Goal: Check status: Check status

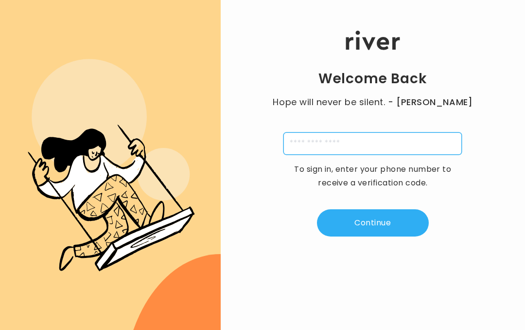
click at [329, 140] on input "tel" at bounding box center [372, 143] width 178 height 22
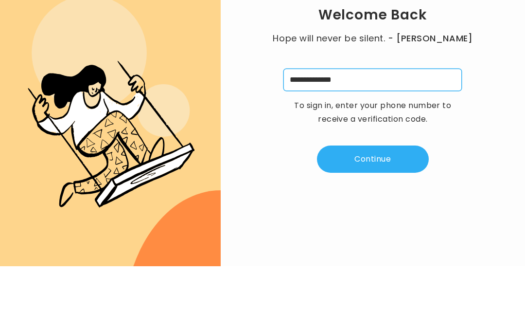
type input "**********"
click at [349, 209] on button "Continue" at bounding box center [373, 222] width 112 height 27
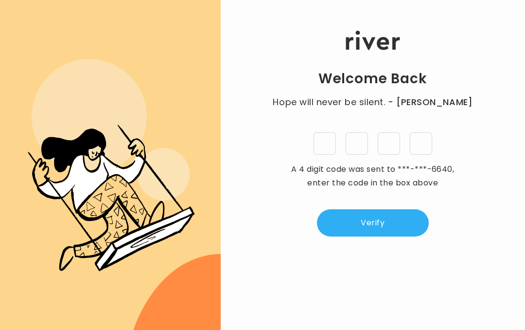
click at [324, 138] on input "tel" at bounding box center [325, 143] width 22 height 22
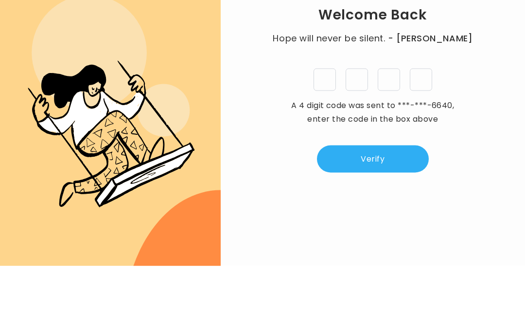
type input "*"
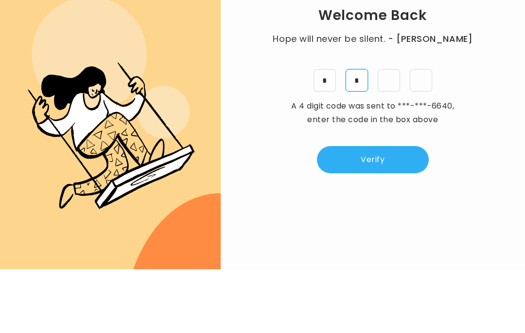
type input "*"
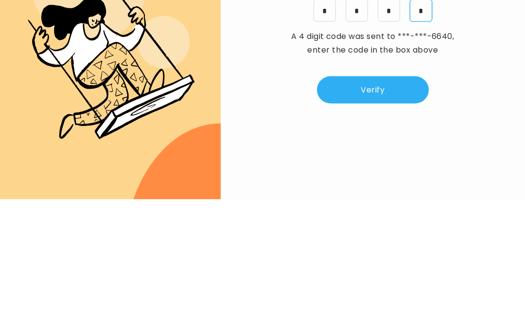
type input "*"
click at [359, 210] on button "Verify" at bounding box center [373, 223] width 112 height 27
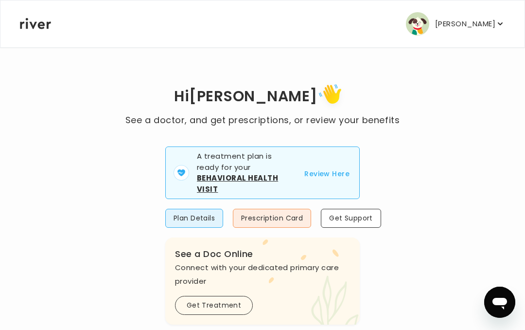
click at [257, 214] on button "Prescription Card" at bounding box center [272, 218] width 78 height 19
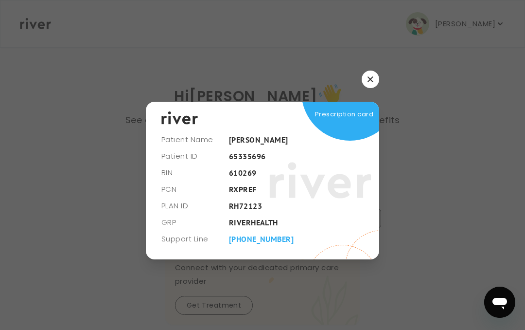
click at [347, 114] on span "Prescription card" at bounding box center [344, 114] width 58 height 14
